Goal: Navigation & Orientation: Understand site structure

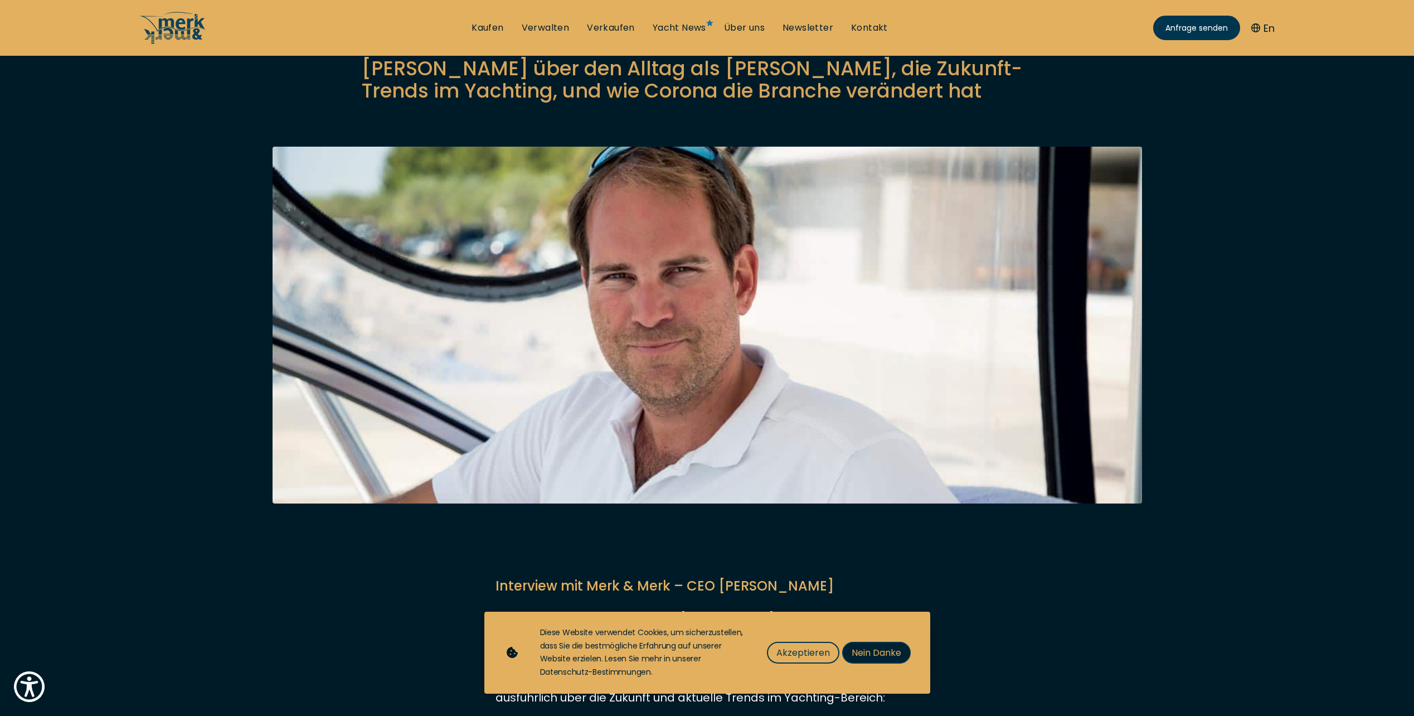
click at [891, 654] on span "Nein Danke" at bounding box center [877, 652] width 50 height 14
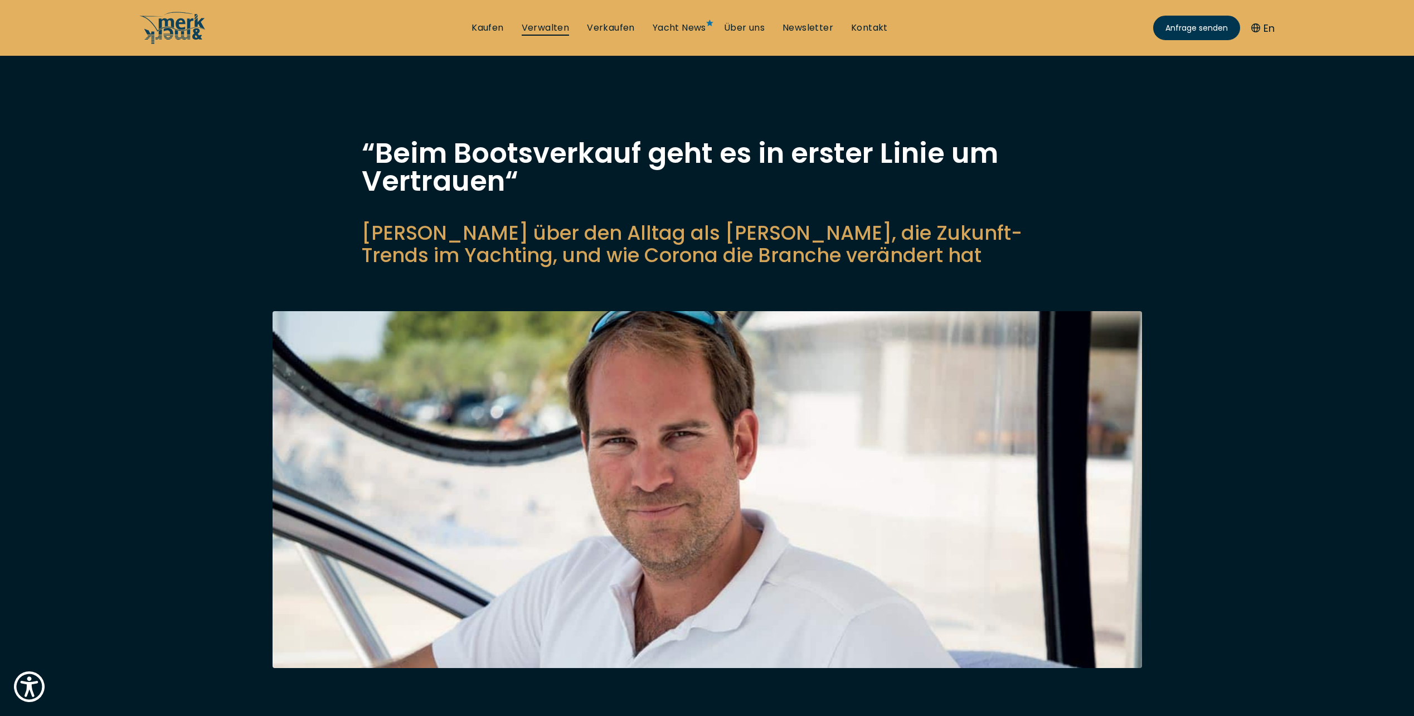
click at [543, 22] on link "Verwalten" at bounding box center [546, 28] width 48 height 12
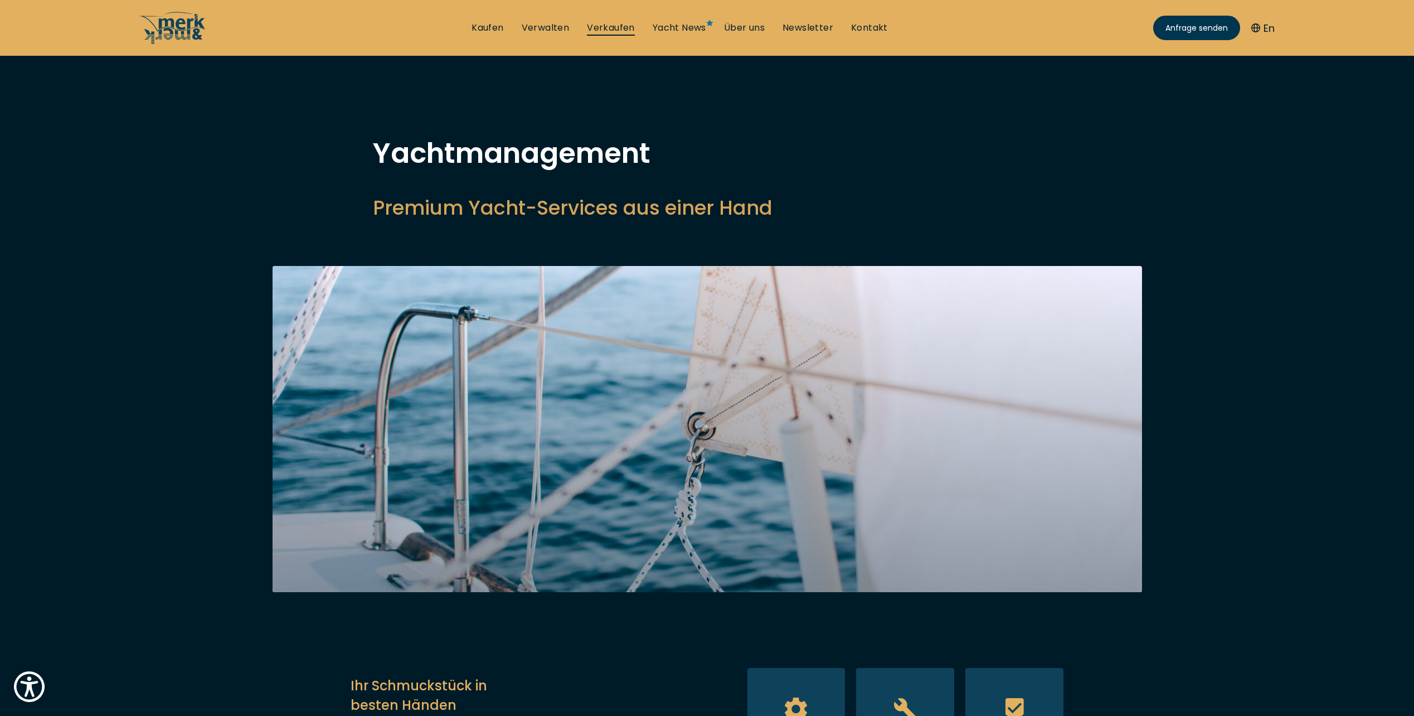
click at [604, 23] on link "Verkaufen" at bounding box center [611, 28] width 48 height 12
select select "sell"
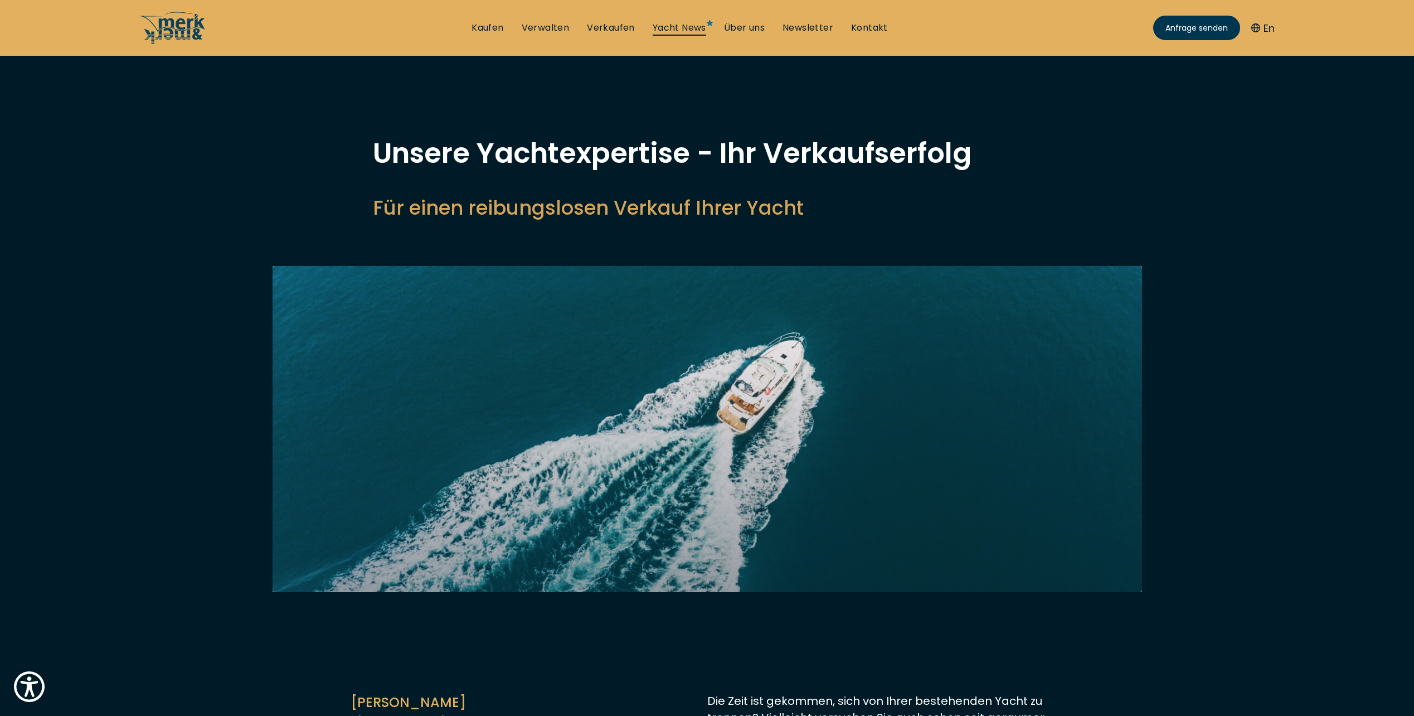
click at [672, 25] on link "Yacht News" at bounding box center [680, 28] width 54 height 12
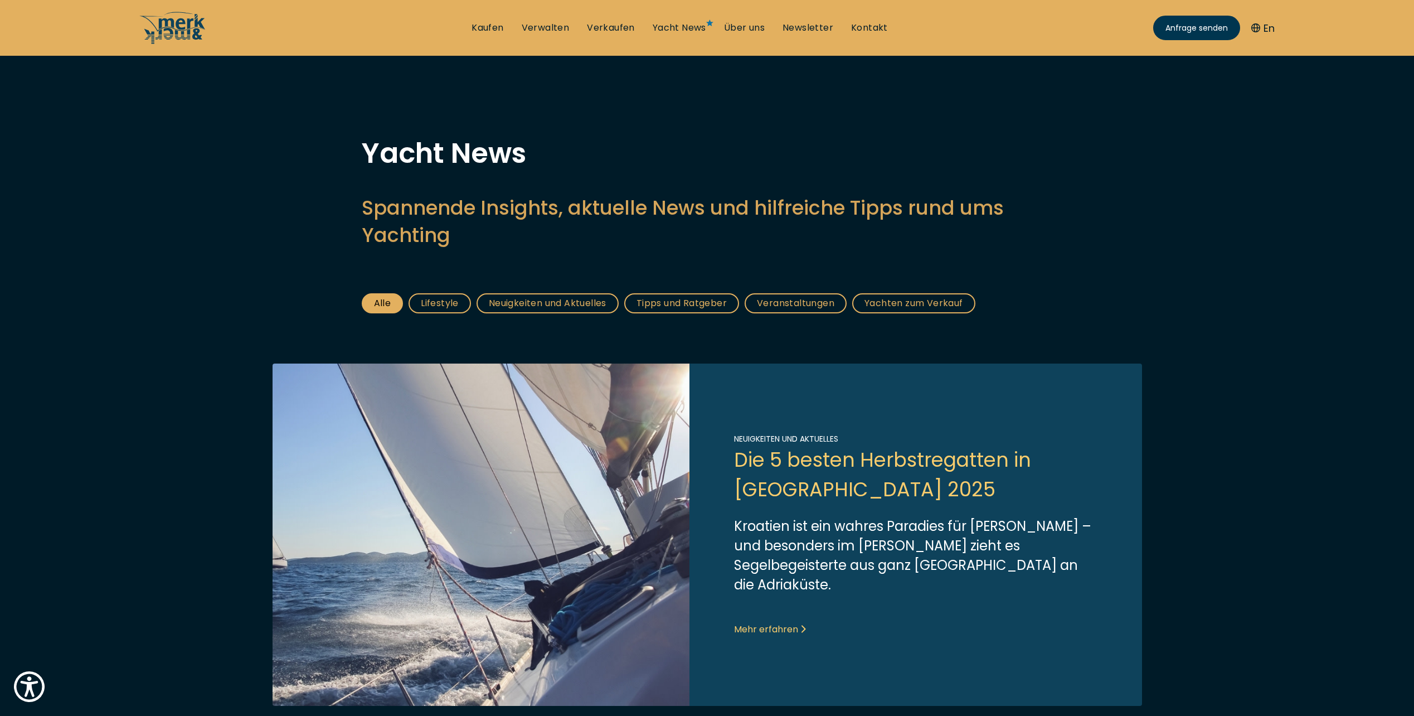
click at [540, 300] on link "Neuigkeiten und Aktuelles" at bounding box center [548, 303] width 142 height 20
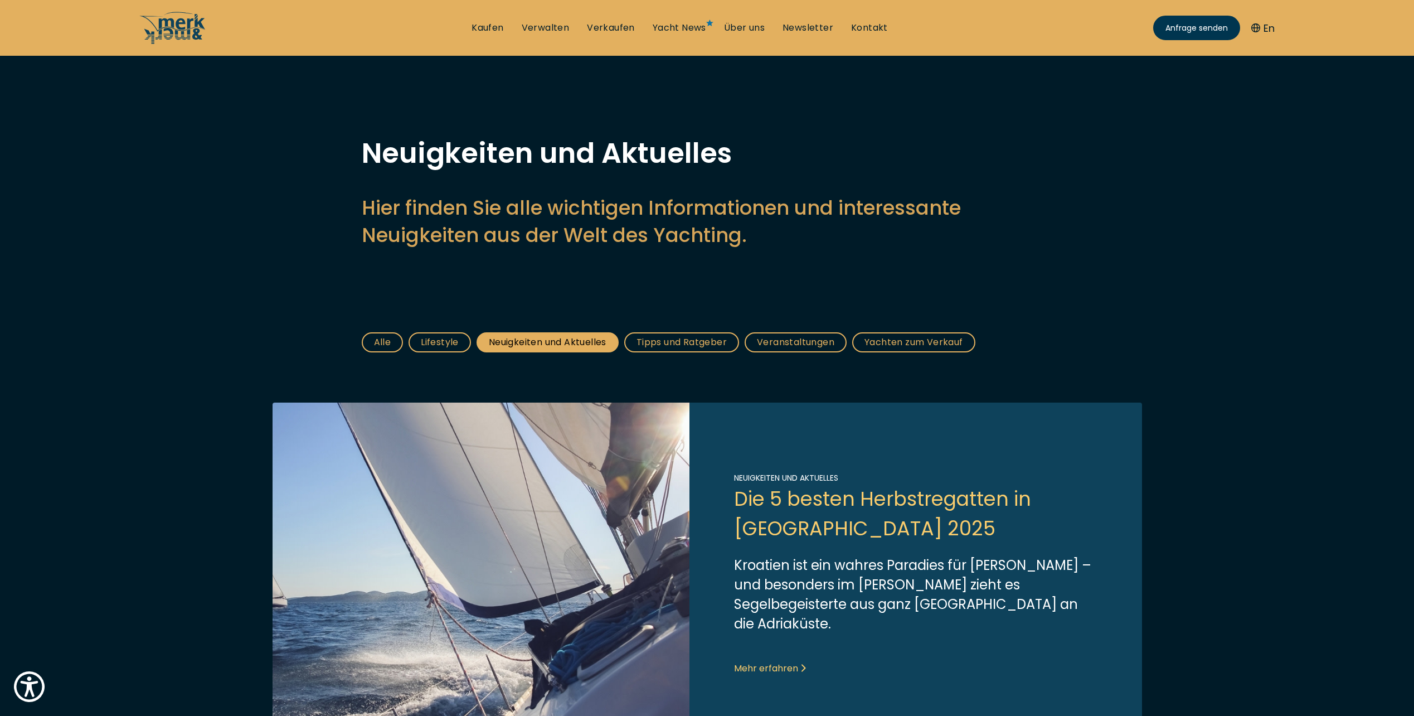
click at [445, 339] on link "Lifestyle" at bounding box center [440, 342] width 62 height 20
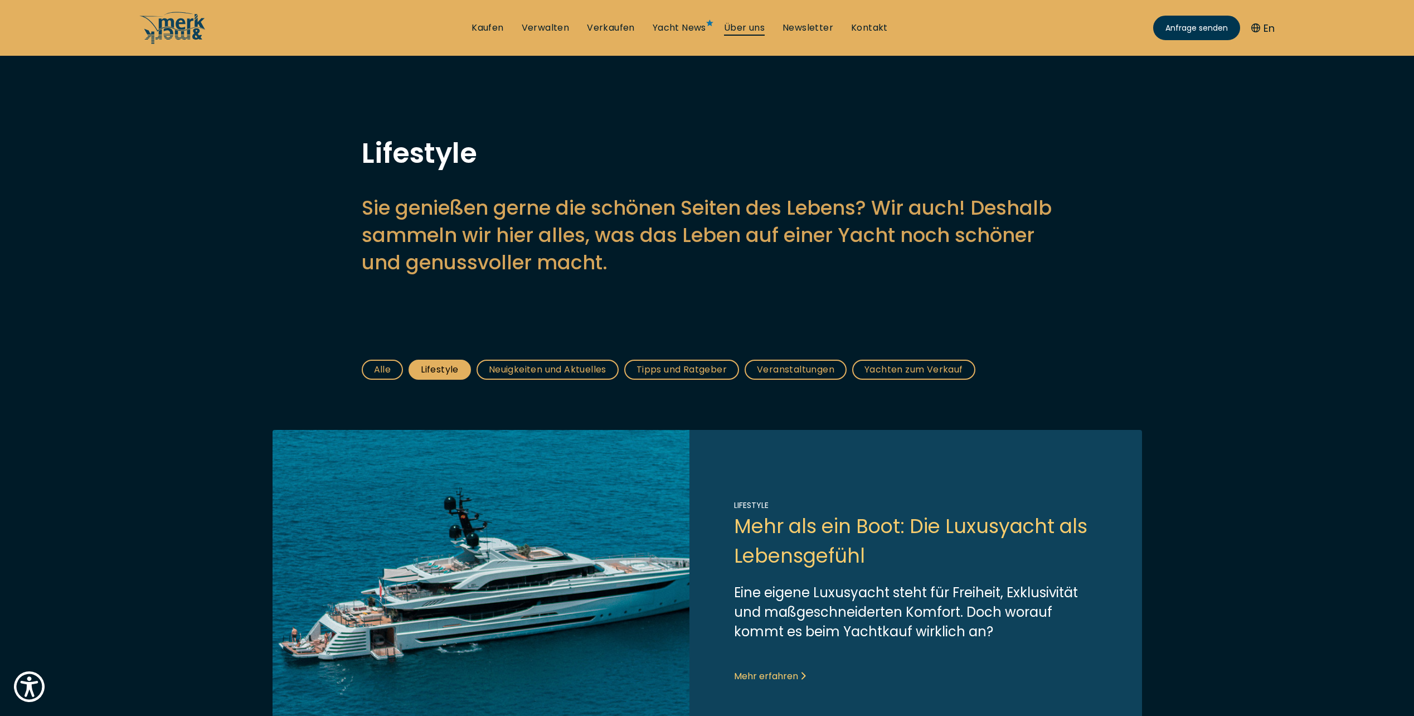
click at [744, 25] on link "Über uns" at bounding box center [744, 28] width 41 height 12
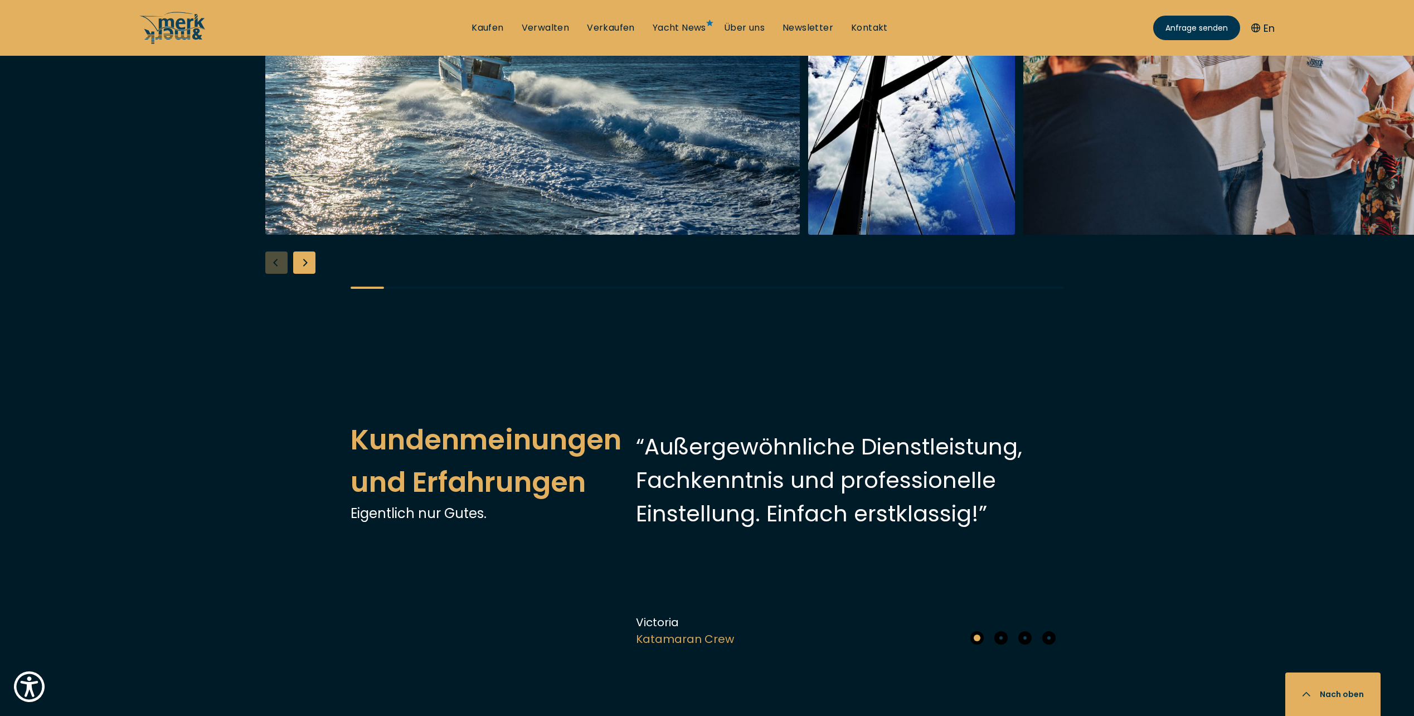
scroll to position [2229, 0]
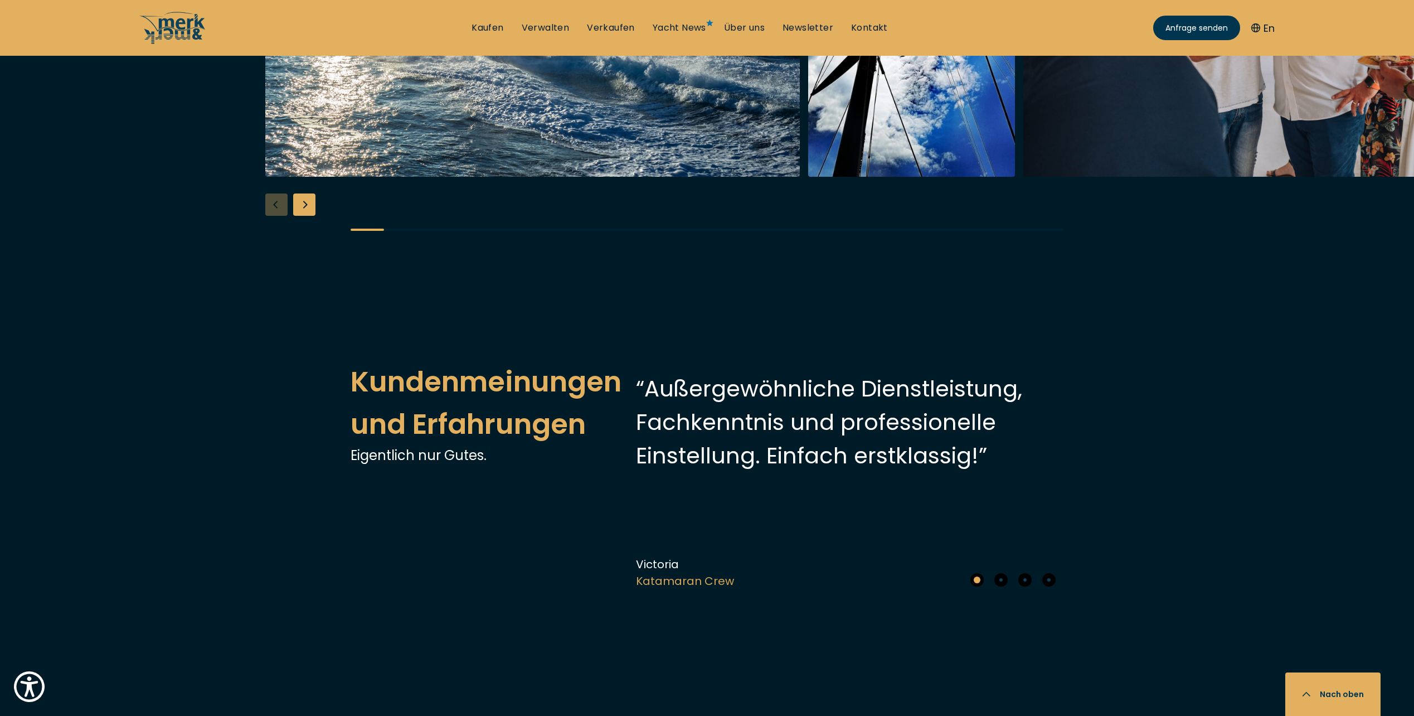
click at [303, 216] on div "Next slide" at bounding box center [304, 204] width 22 height 22
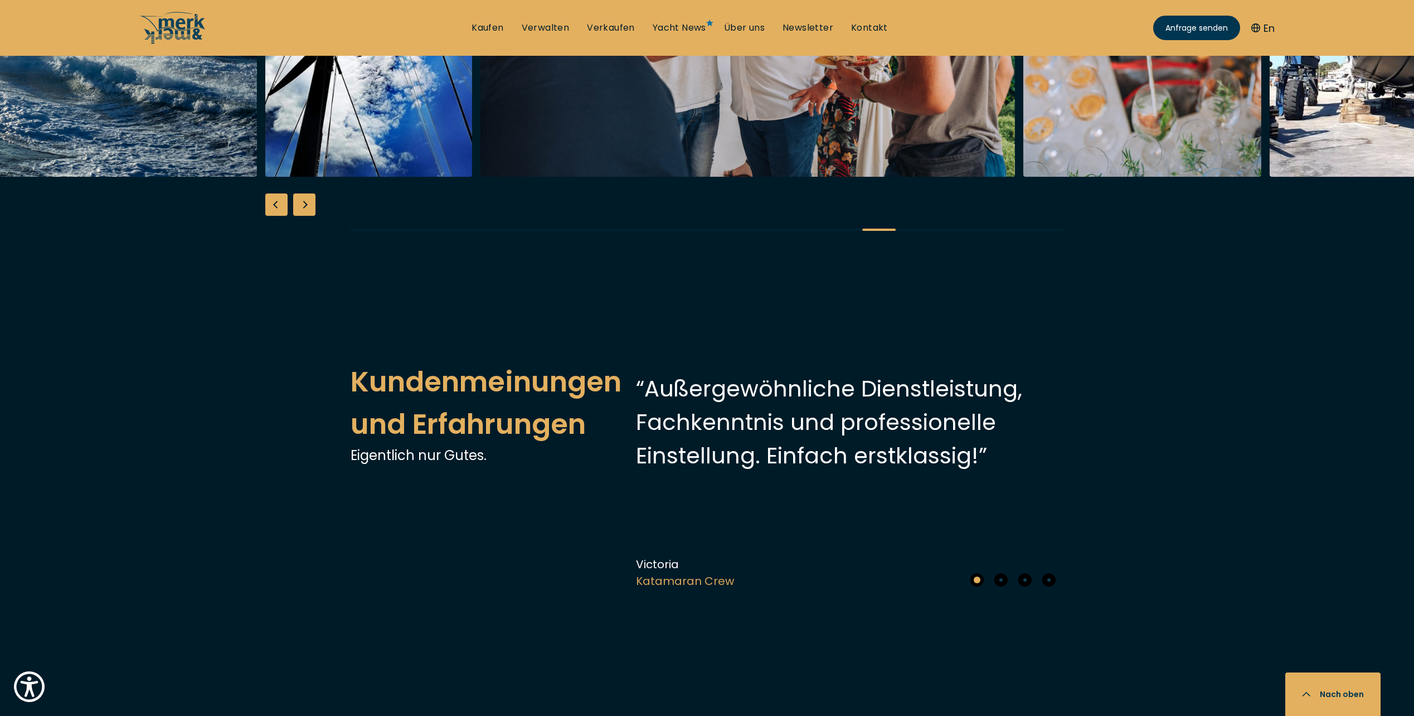
scroll to position [2286, 0]
click at [302, 216] on div "Next slide" at bounding box center [304, 205] width 22 height 22
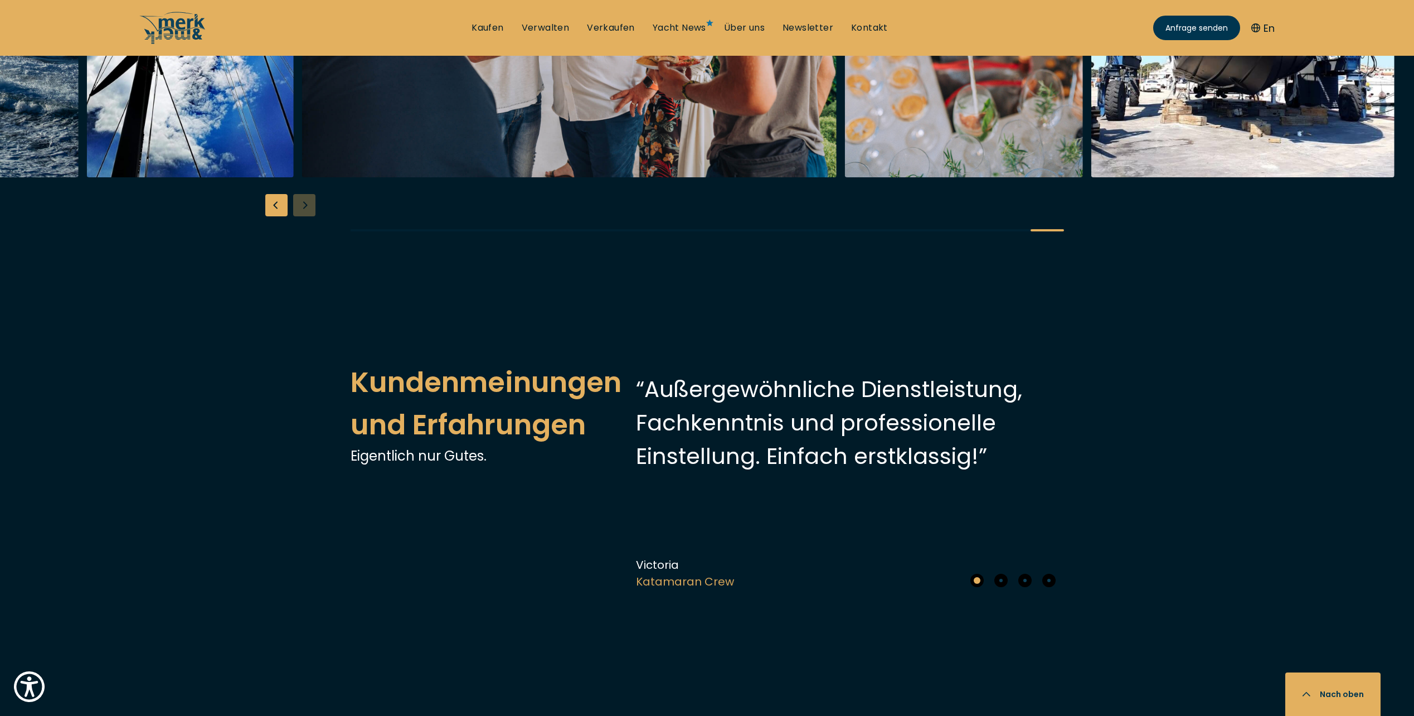
click at [302, 250] on div at bounding box center [707, 35] width 1414 height 429
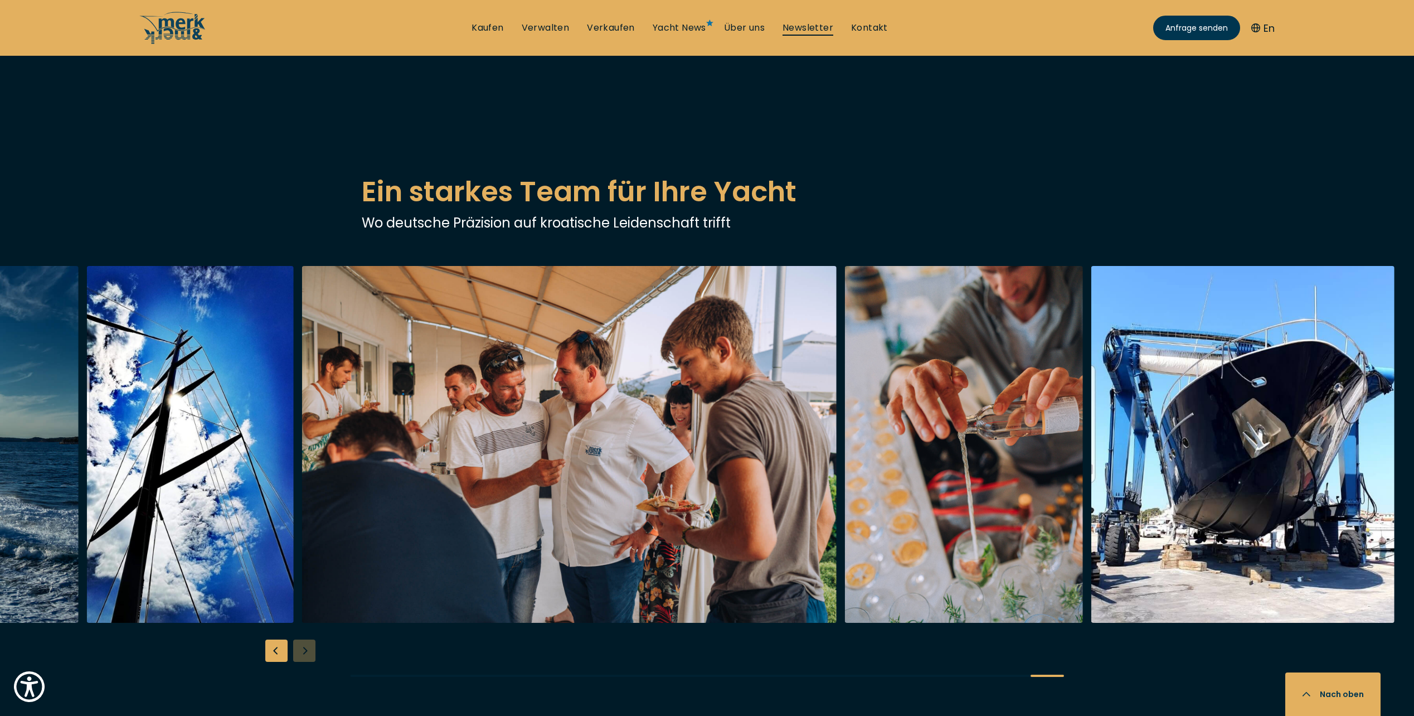
scroll to position [1840, 0]
click at [797, 27] on link "Newsletter" at bounding box center [808, 28] width 51 height 12
